Goal: Transaction & Acquisition: Obtain resource

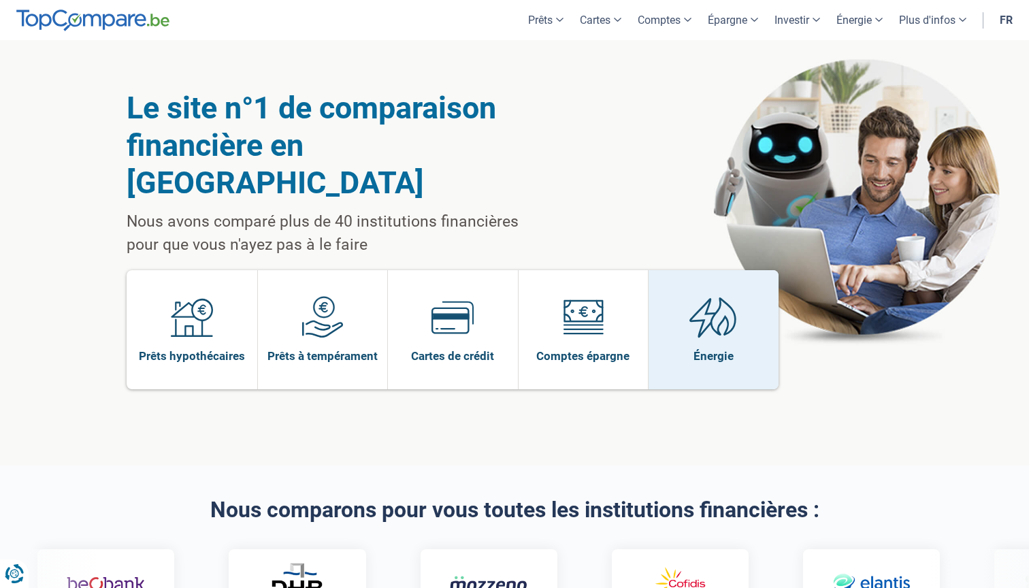
click at [721, 307] on span at bounding box center [713, 322] width 48 height 52
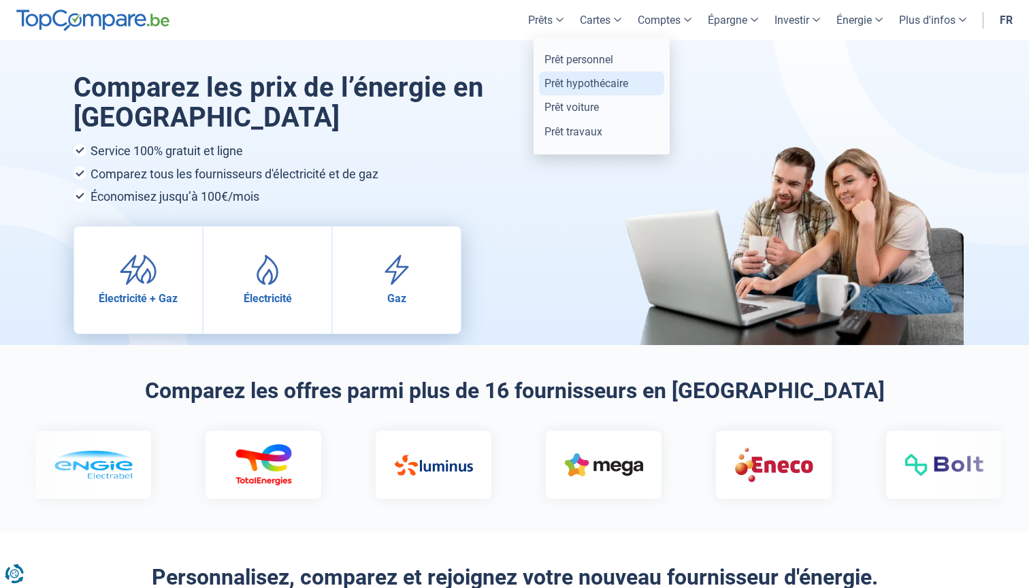
click at [572, 80] on link "Prêt hypothécaire" at bounding box center [601, 83] width 125 height 24
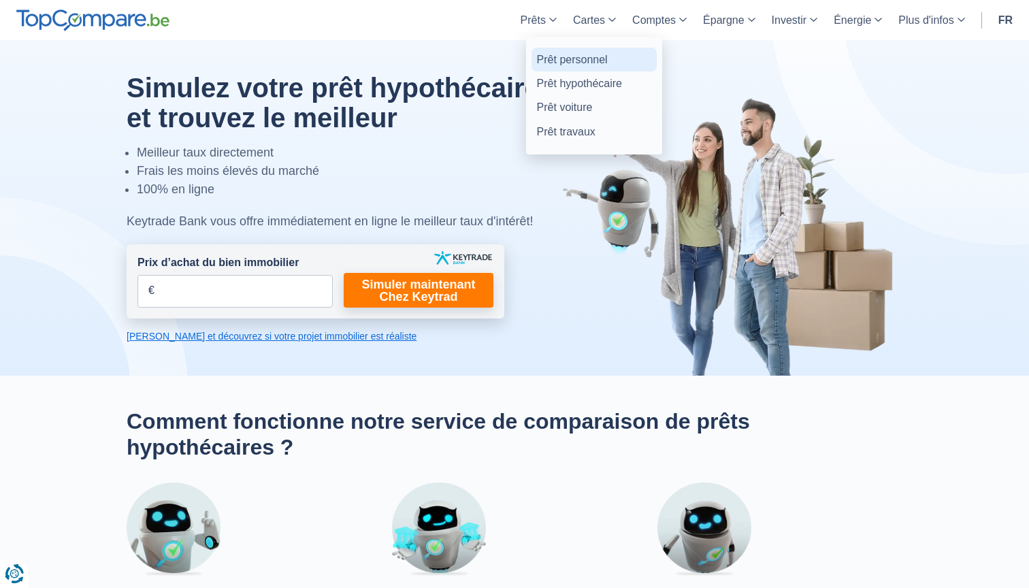
click at [555, 56] on link "Prêt personnel" at bounding box center [593, 60] width 125 height 24
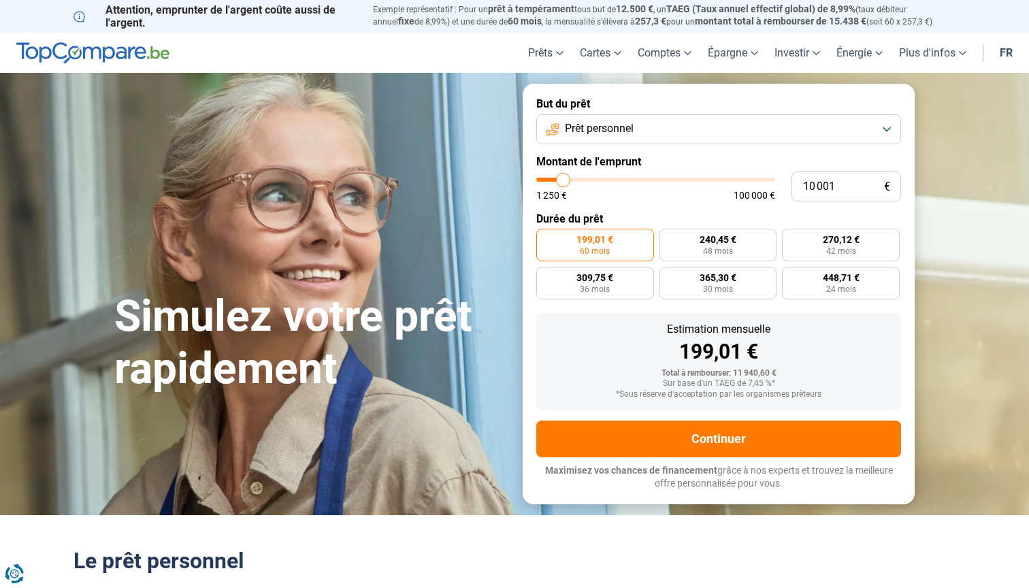
click at [729, 138] on button "Prêt personnel" at bounding box center [718, 129] width 365 height 30
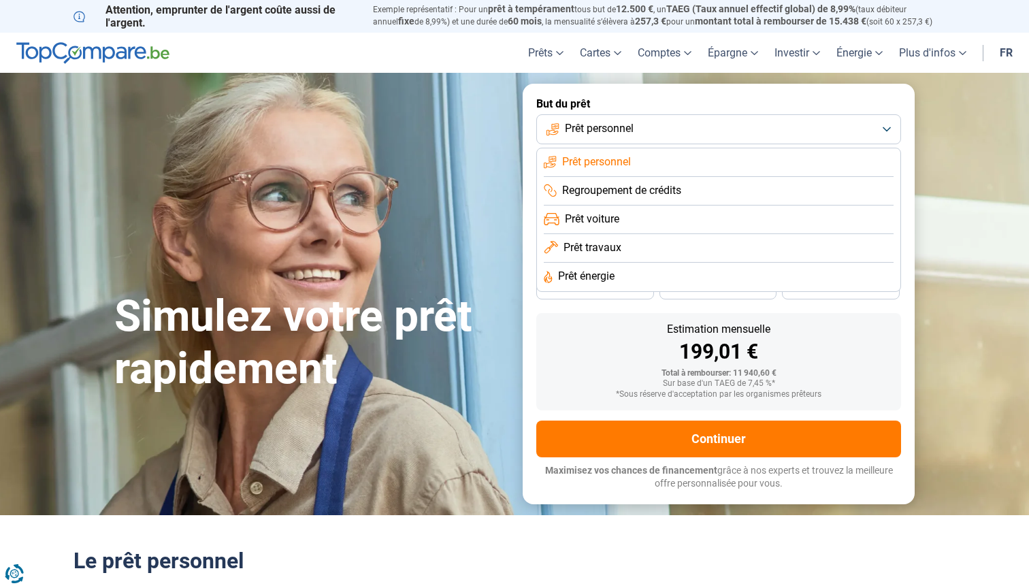
click at [623, 240] on li "Prêt travaux" at bounding box center [719, 248] width 350 height 29
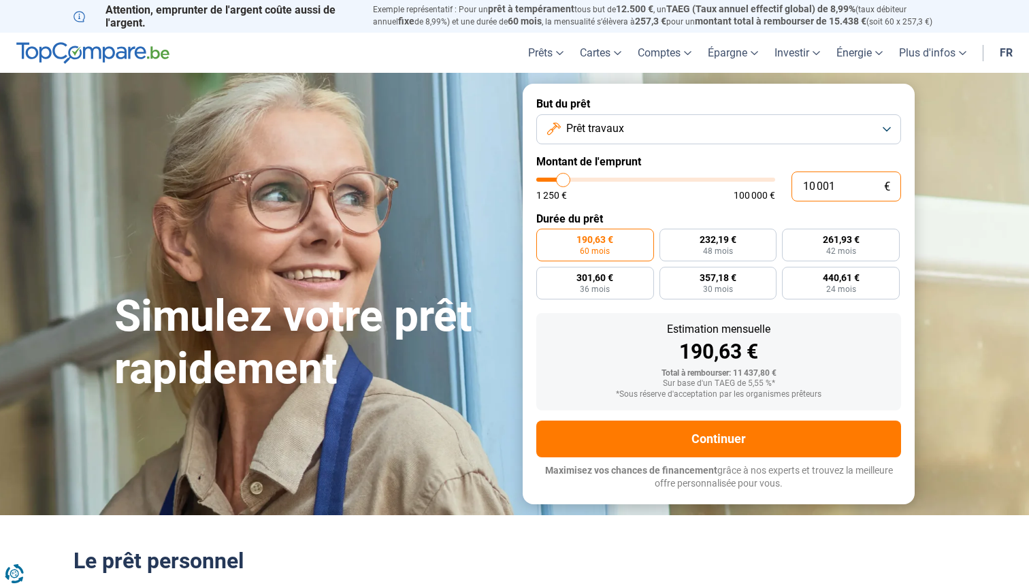
click at [835, 178] on input "10 001" at bounding box center [846, 186] width 110 height 30
type input "8"
type input "1250"
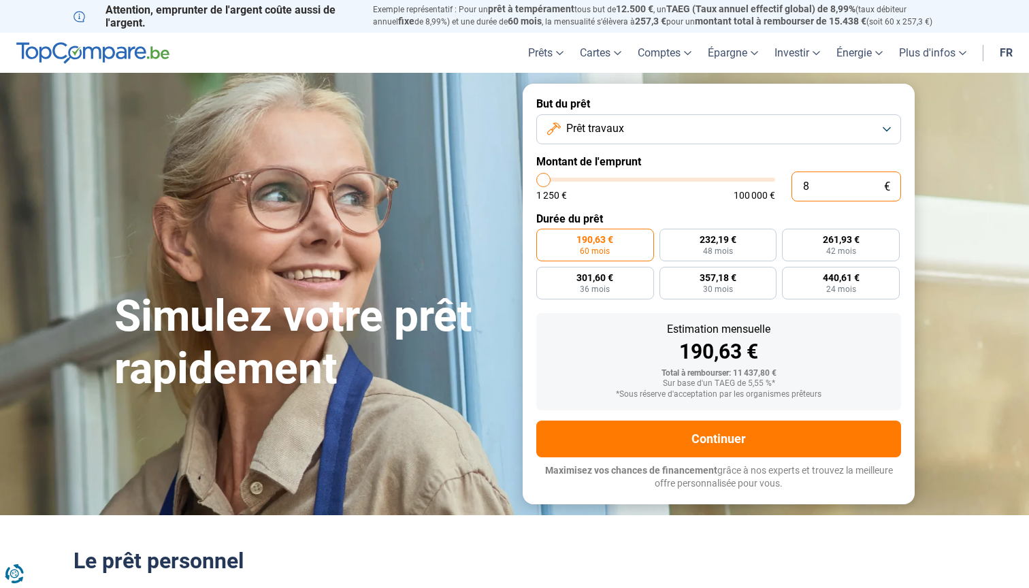
type input "80"
type input "1250"
type input "800"
type input "1250"
type input "8 000"
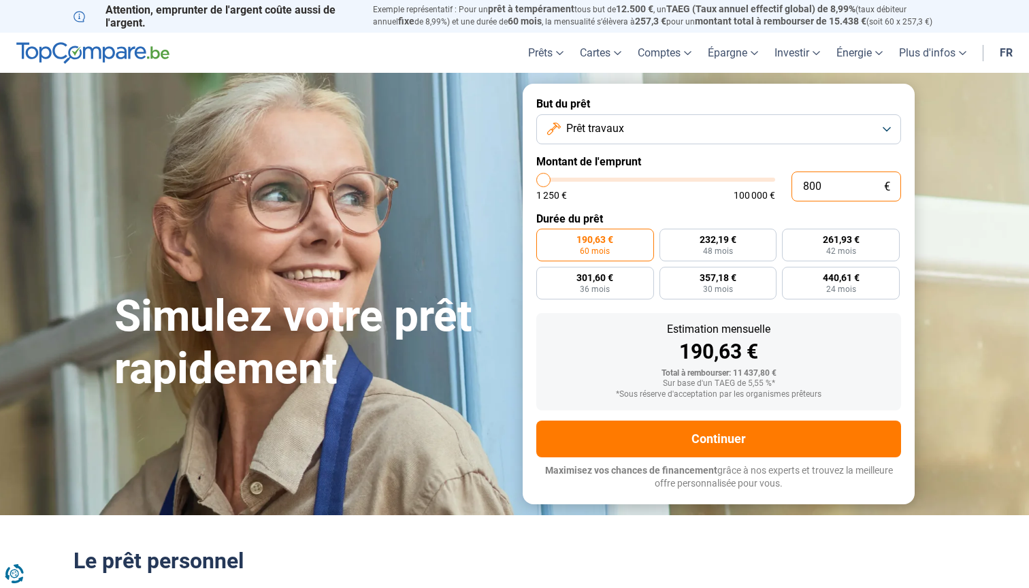
type input "8000"
radio input "true"
click at [830, 293] on div "185,74 € 48 mois 209,52 € 42 mois 241,26 € 36 mois 285,72 € 30 mois 352,45 € 24…" at bounding box center [718, 264] width 365 height 71
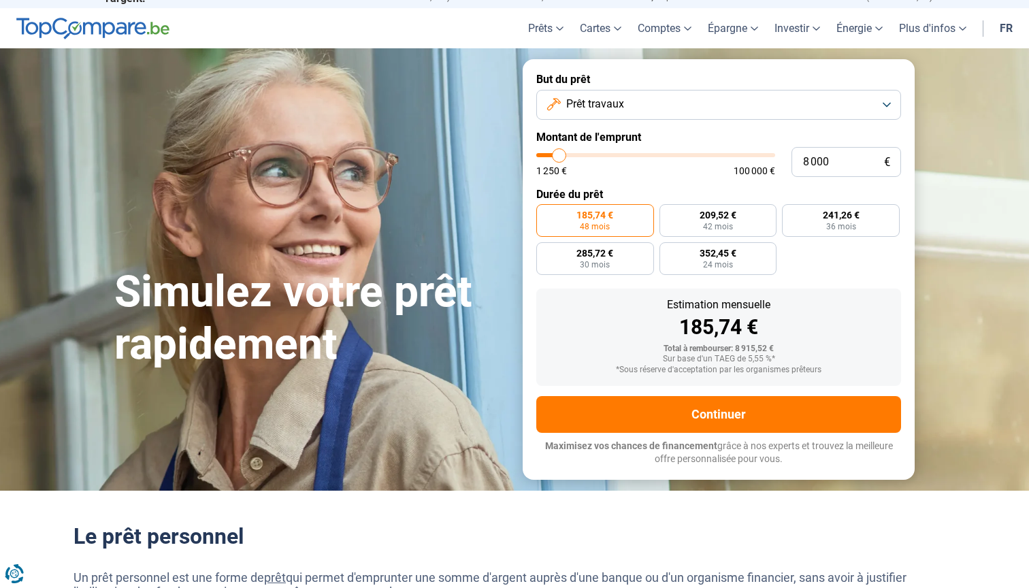
scroll to position [27, 0]
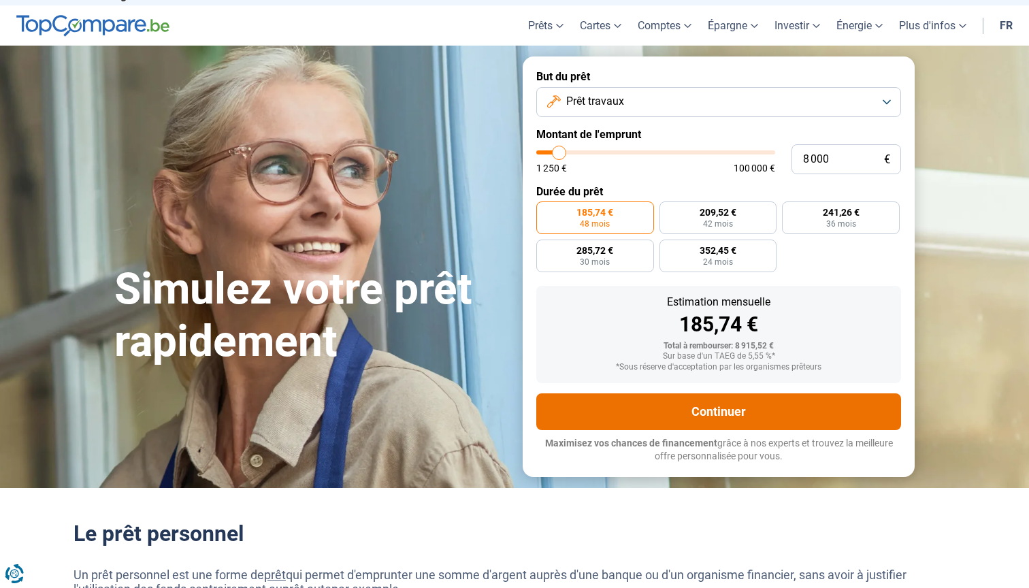
click at [771, 396] on button "Continuer" at bounding box center [718, 411] width 365 height 37
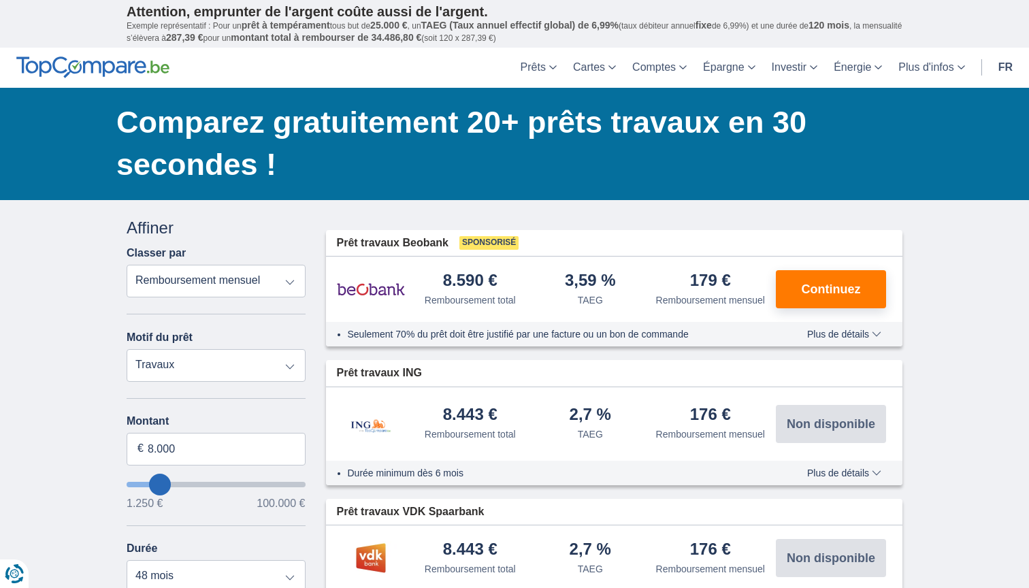
scroll to position [74, 0]
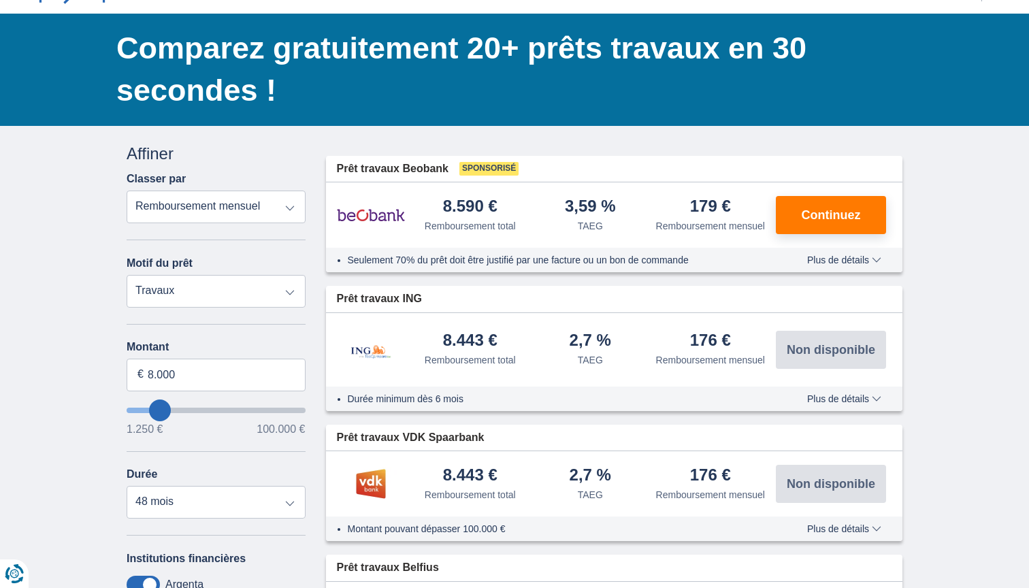
click at [465, 367] on div "Remboursement total" at bounding box center [470, 360] width 91 height 14
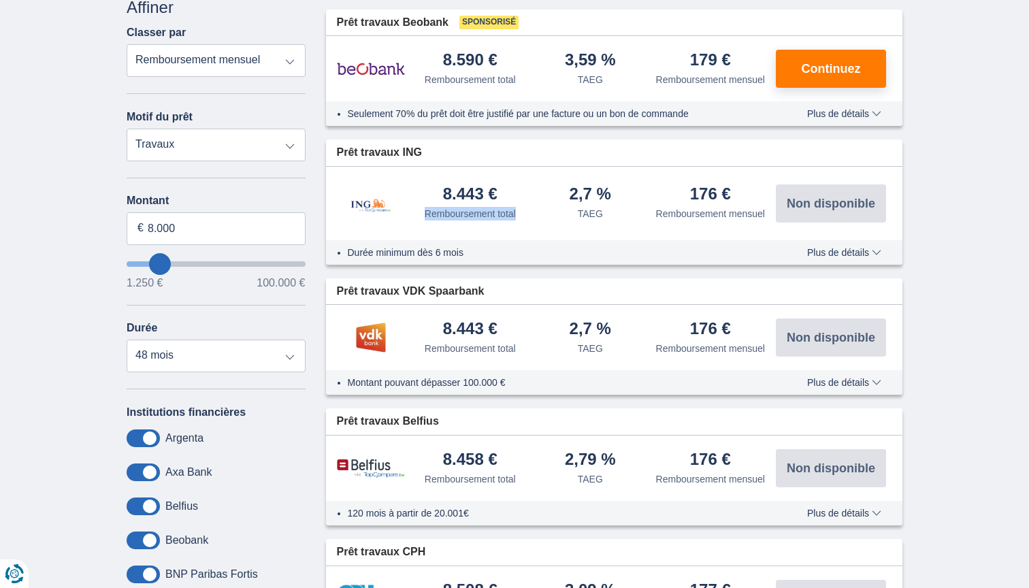
scroll to position [222, 0]
